Goal: Transaction & Acquisition: Book appointment/travel/reservation

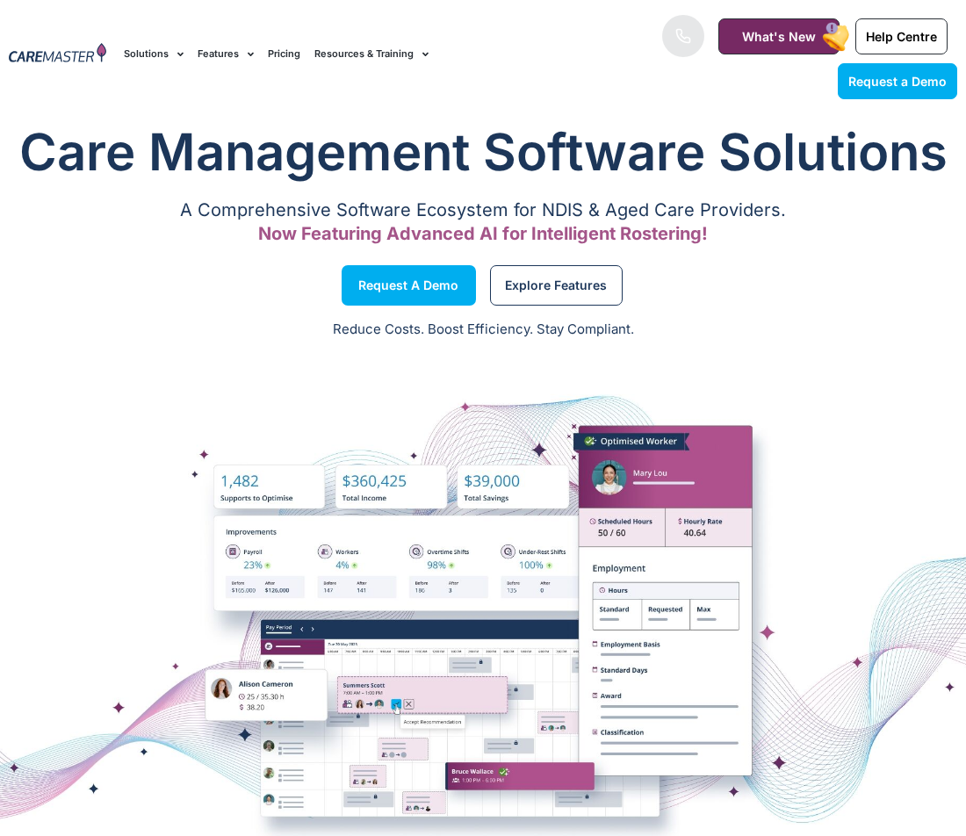
click at [294, 60] on link "Pricing" at bounding box center [284, 54] width 32 height 59
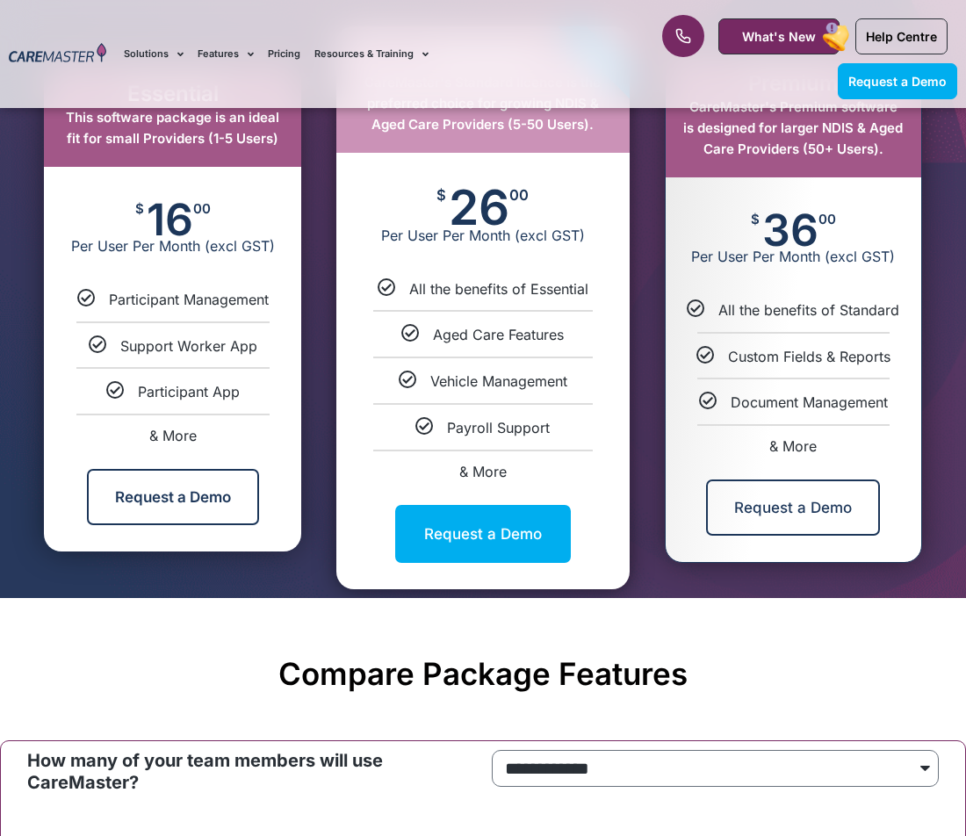
scroll to position [957, 0]
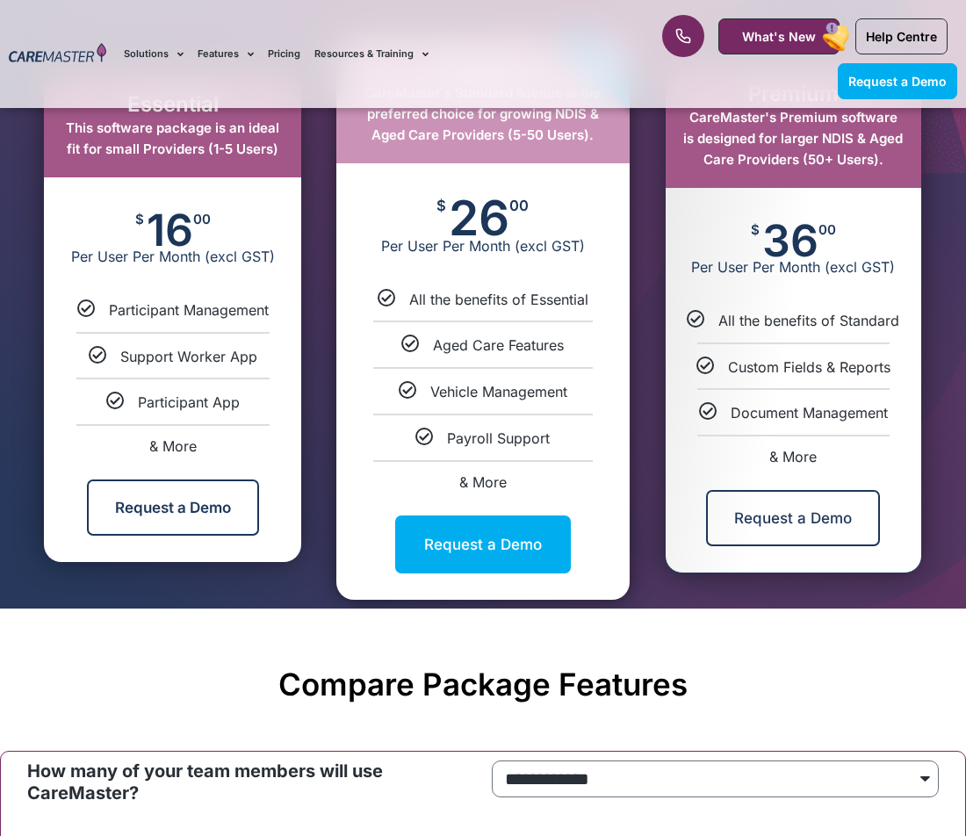
click at [680, 407] on div "Document Management" at bounding box center [793, 412] width 229 height 18
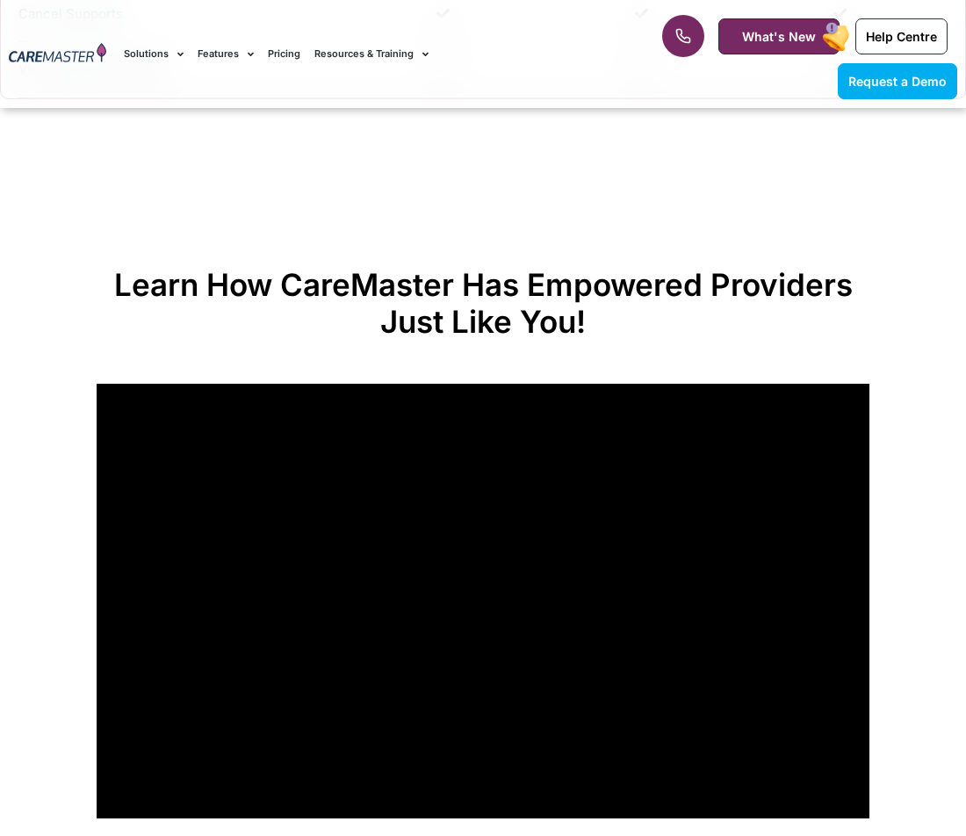
scroll to position [5289, 0]
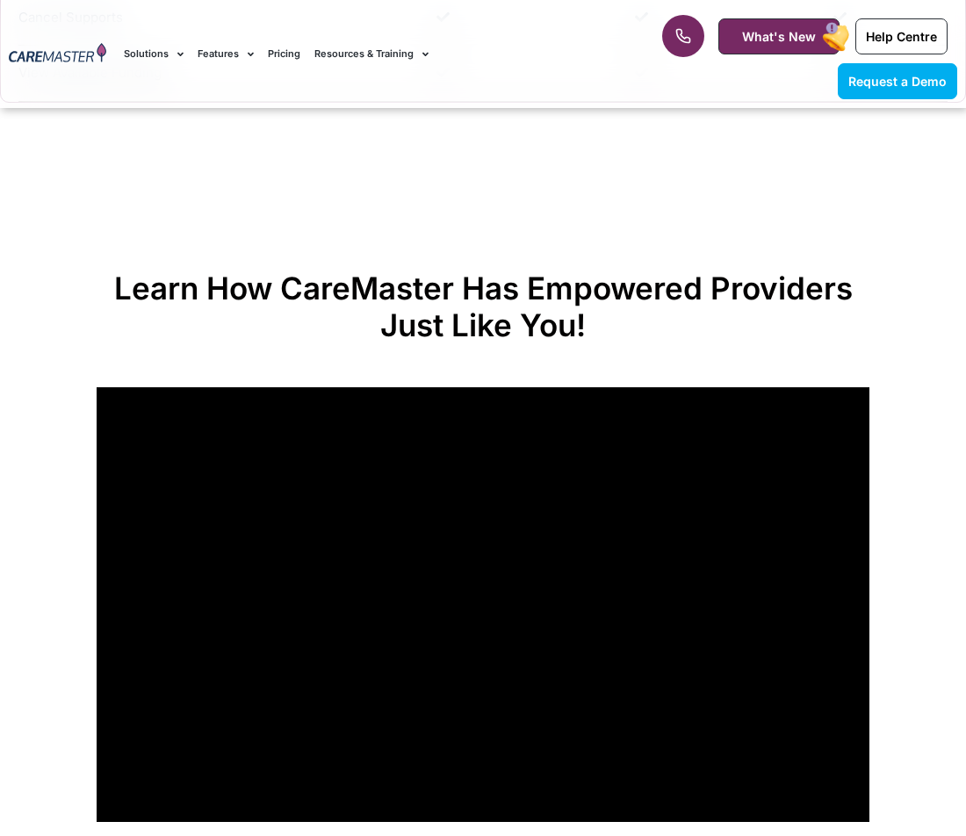
click at [472, 199] on section "Learn How CareMaster Has Empowered Providers Just Like You!" at bounding box center [483, 546] width 966 height 746
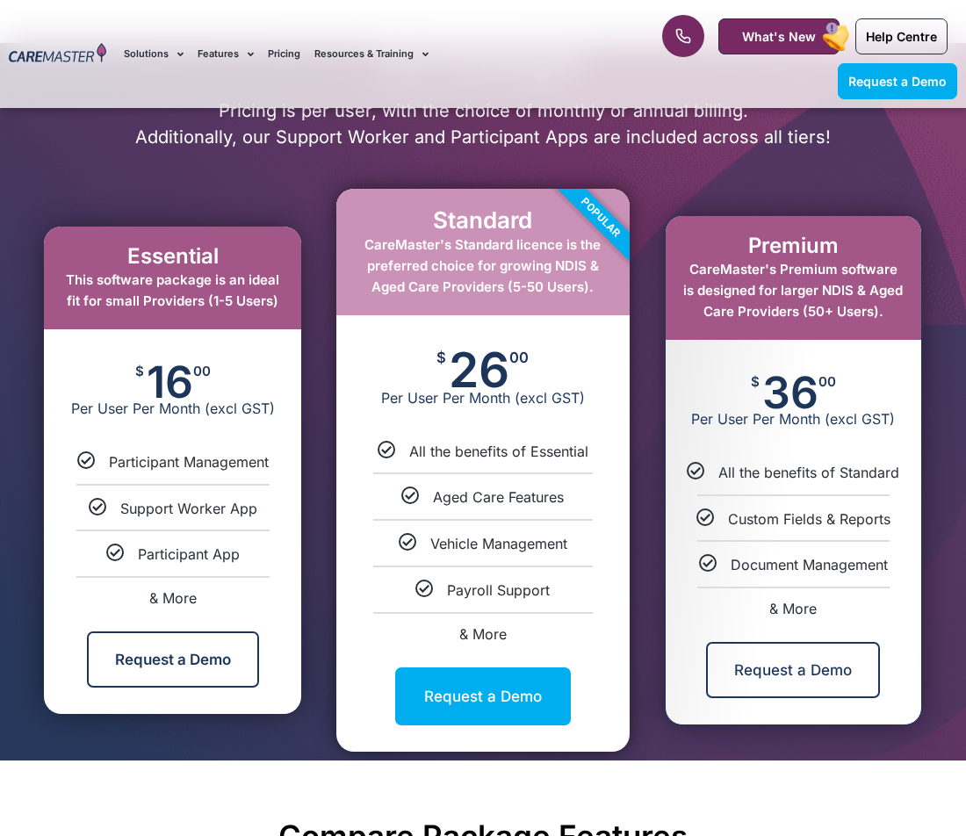
scroll to position [359, 0]
